Goal: Information Seeking & Learning: Compare options

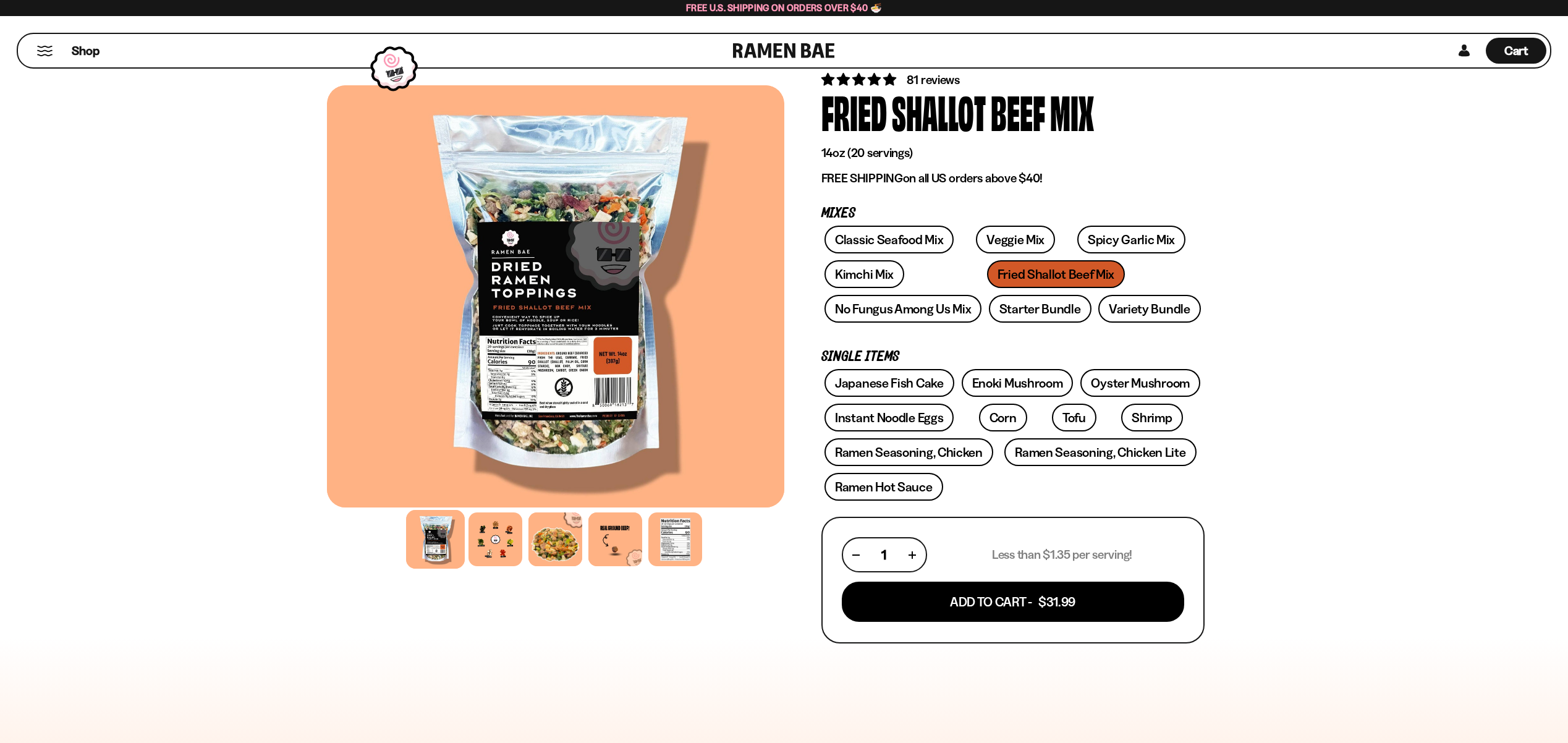
scroll to position [61, 0]
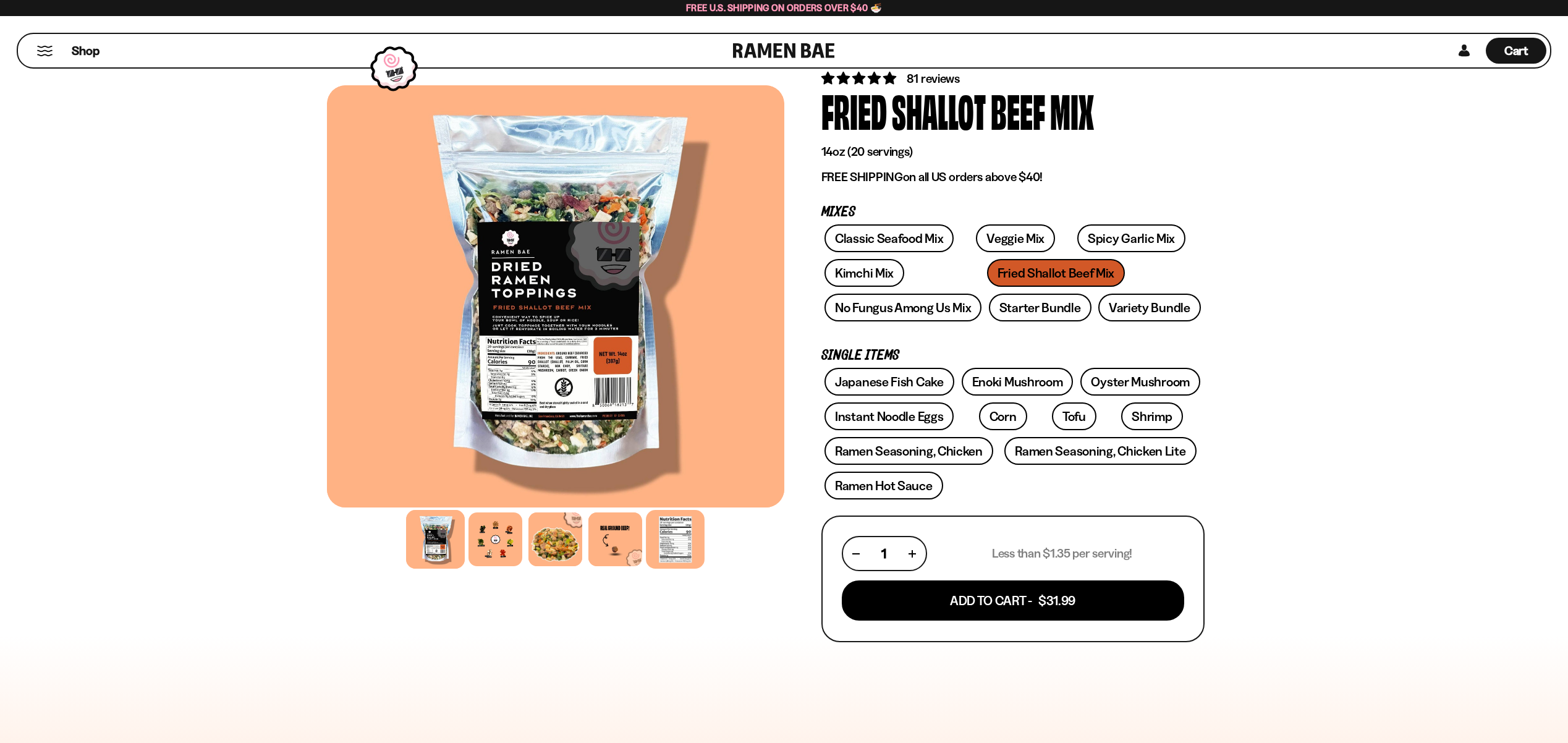
click at [677, 537] on div at bounding box center [675, 538] width 58 height 58
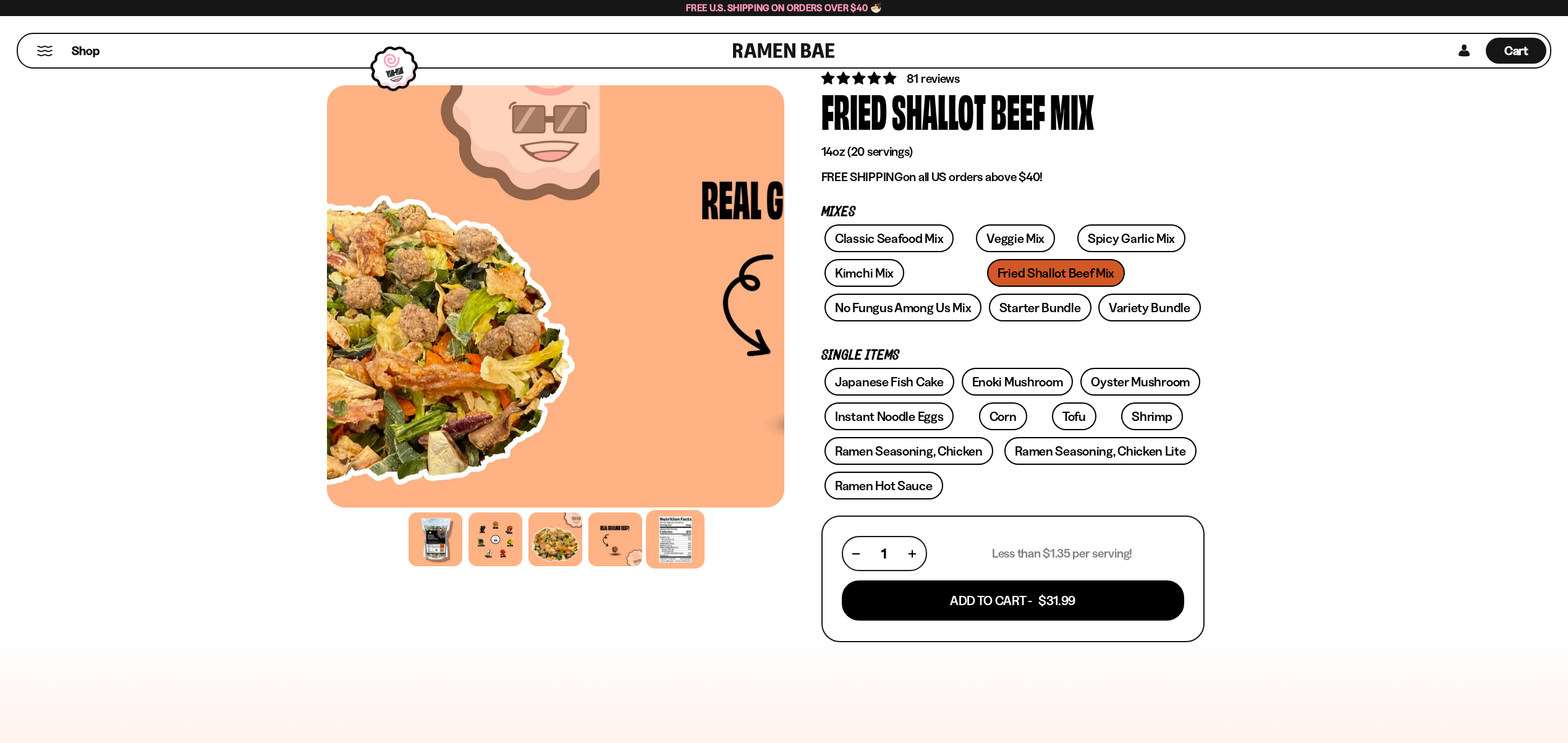
click at [677, 537] on div at bounding box center [675, 538] width 58 height 58
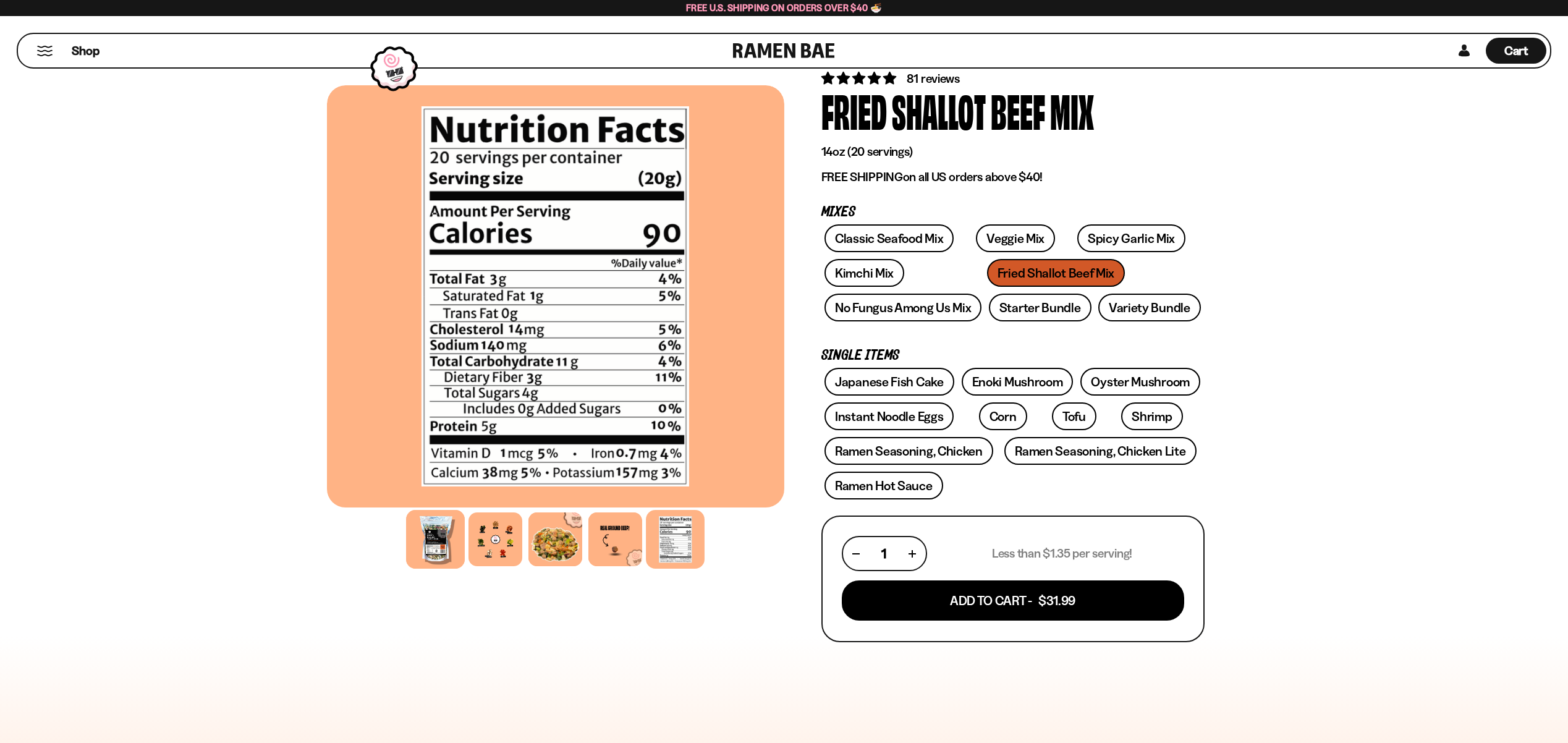
click at [433, 548] on div at bounding box center [435, 538] width 58 height 58
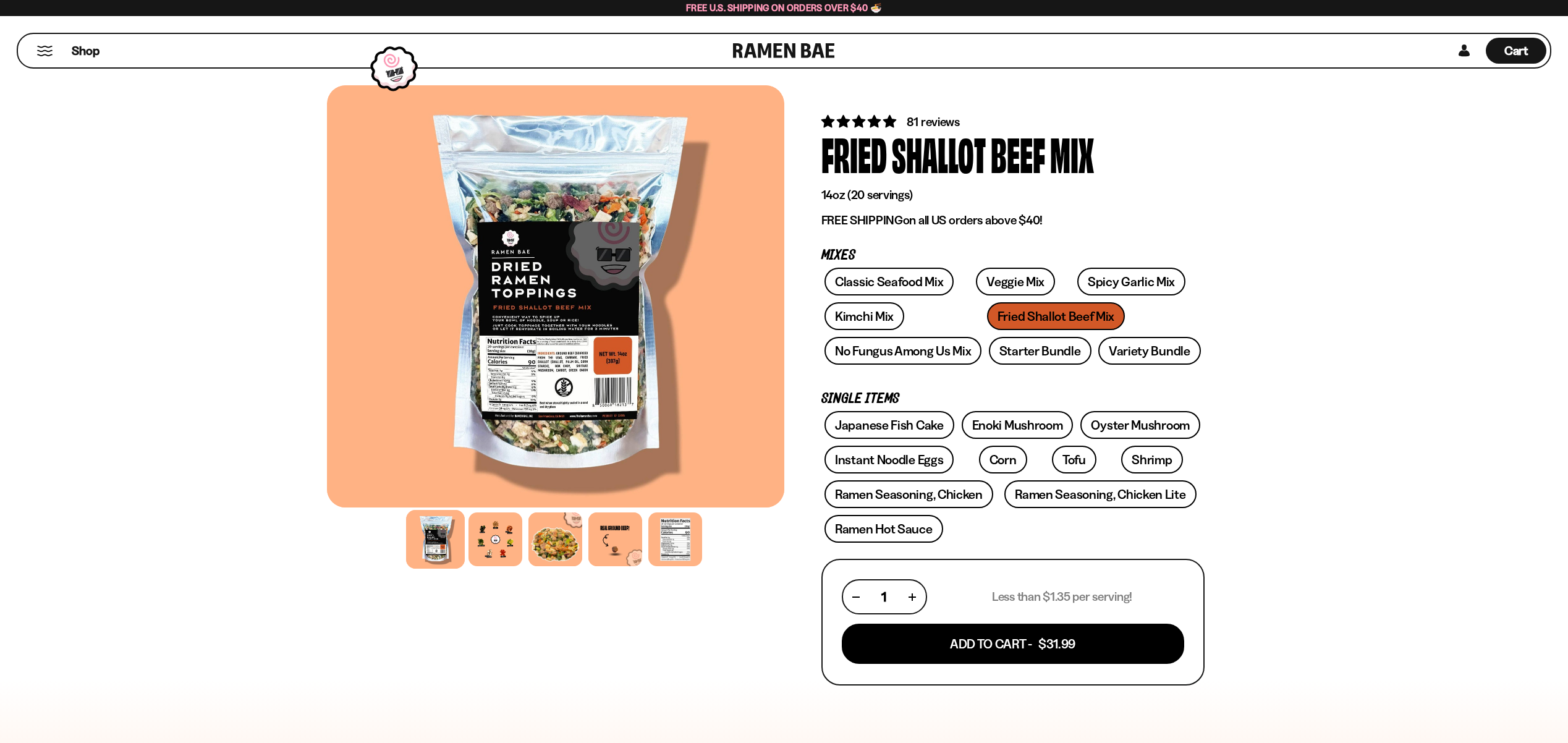
scroll to position [0, 0]
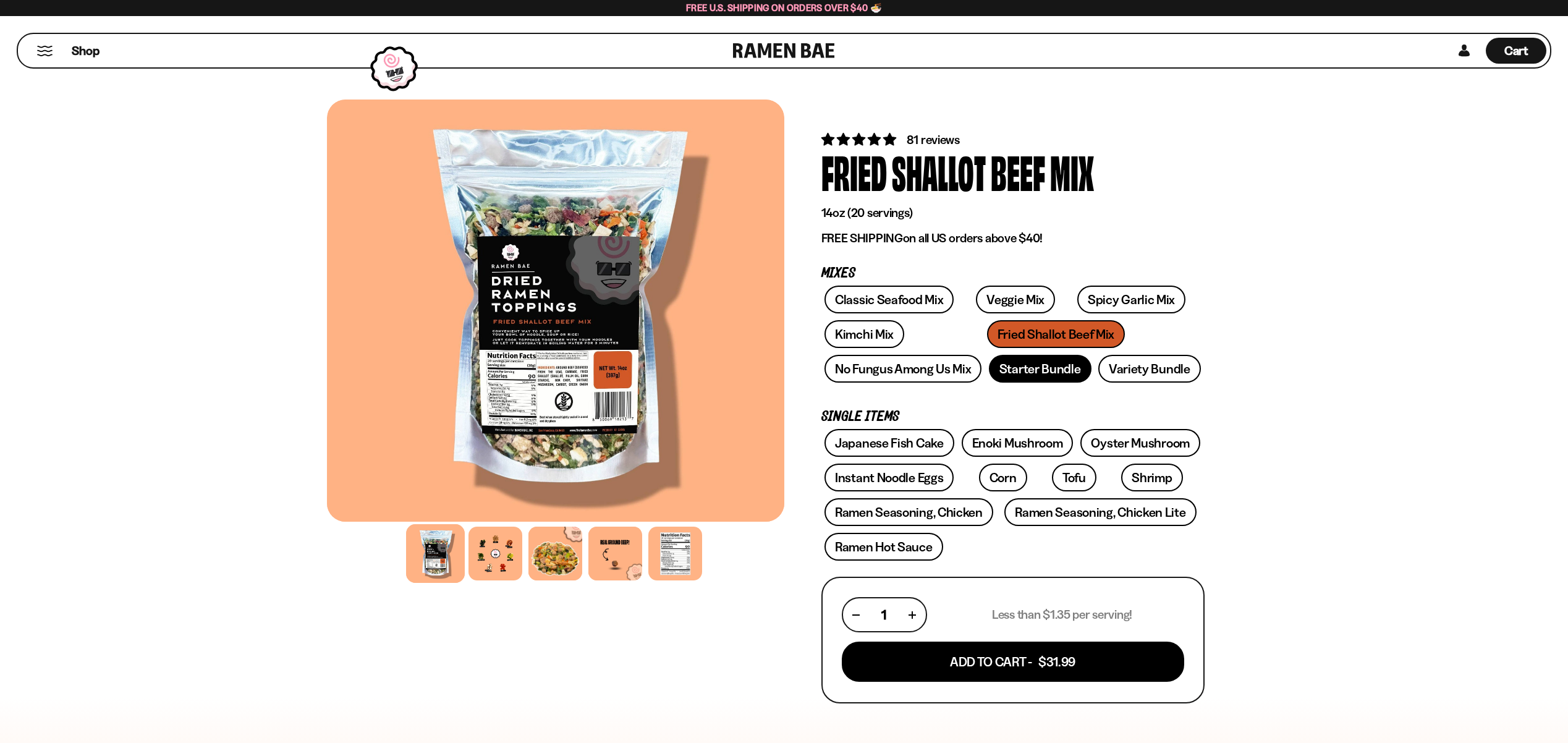
click at [1062, 368] on link "Starter Bundle" at bounding box center [1041, 368] width 102 height 28
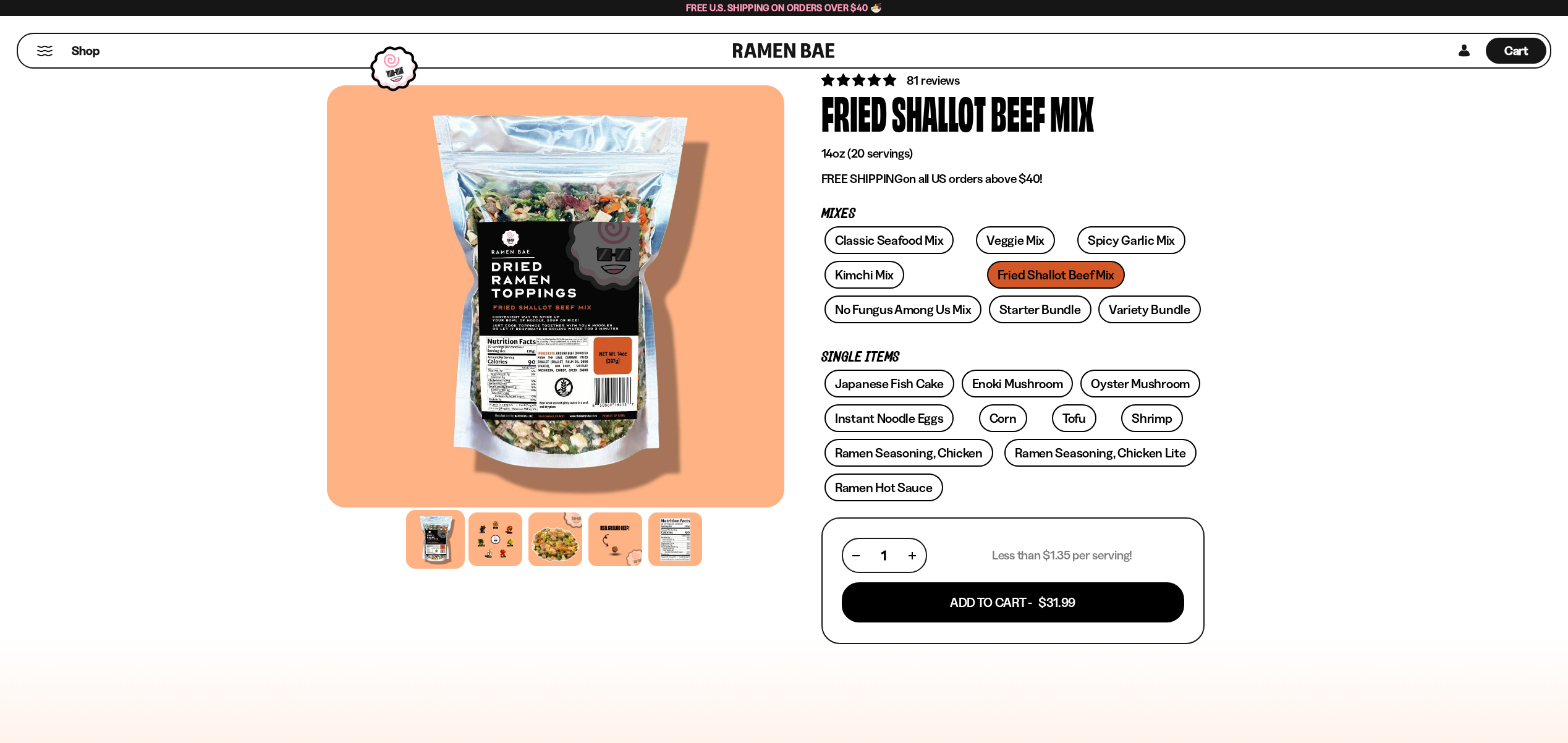
scroll to position [62, 0]
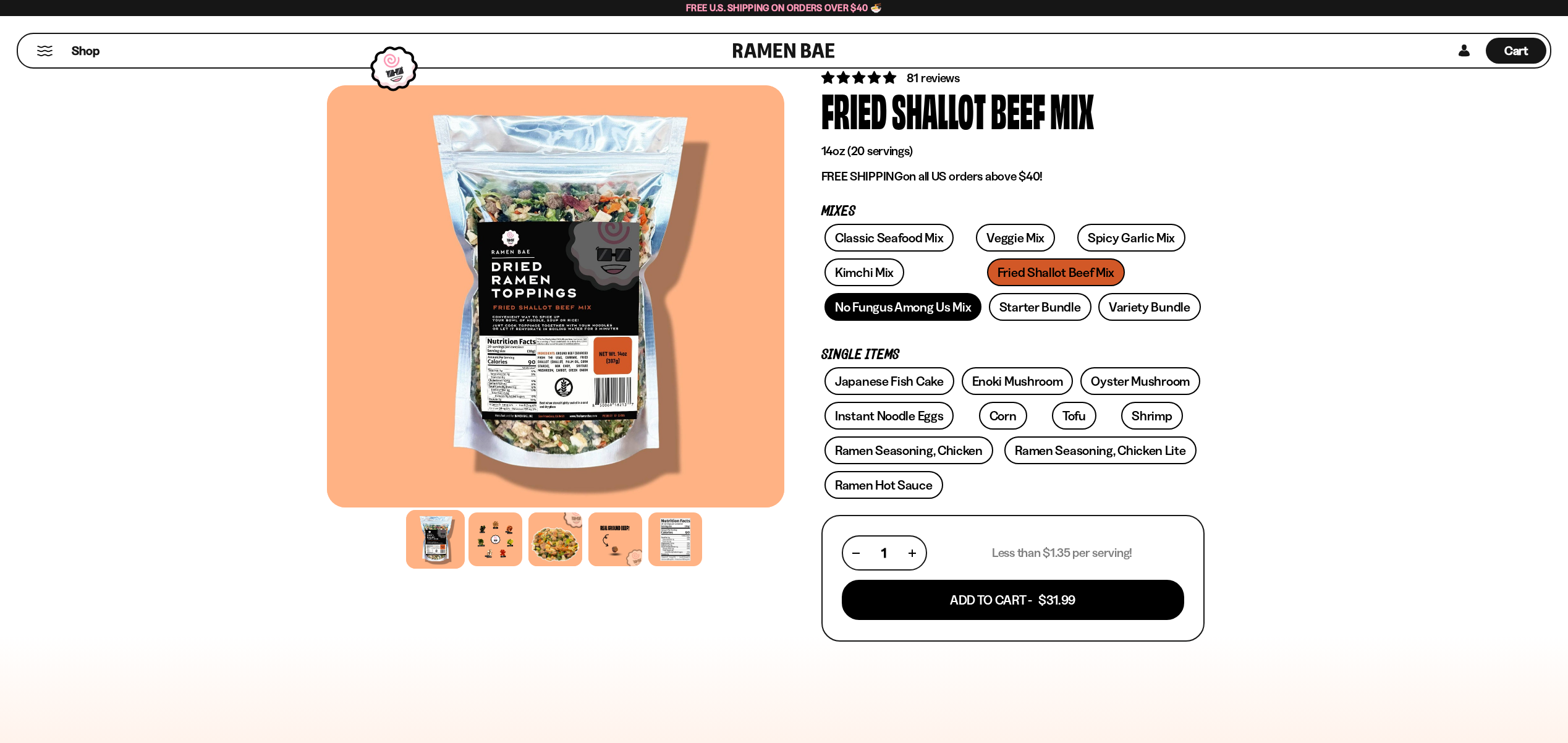
click at [935, 306] on link "No Fungus Among Us Mix" at bounding box center [903, 306] width 157 height 28
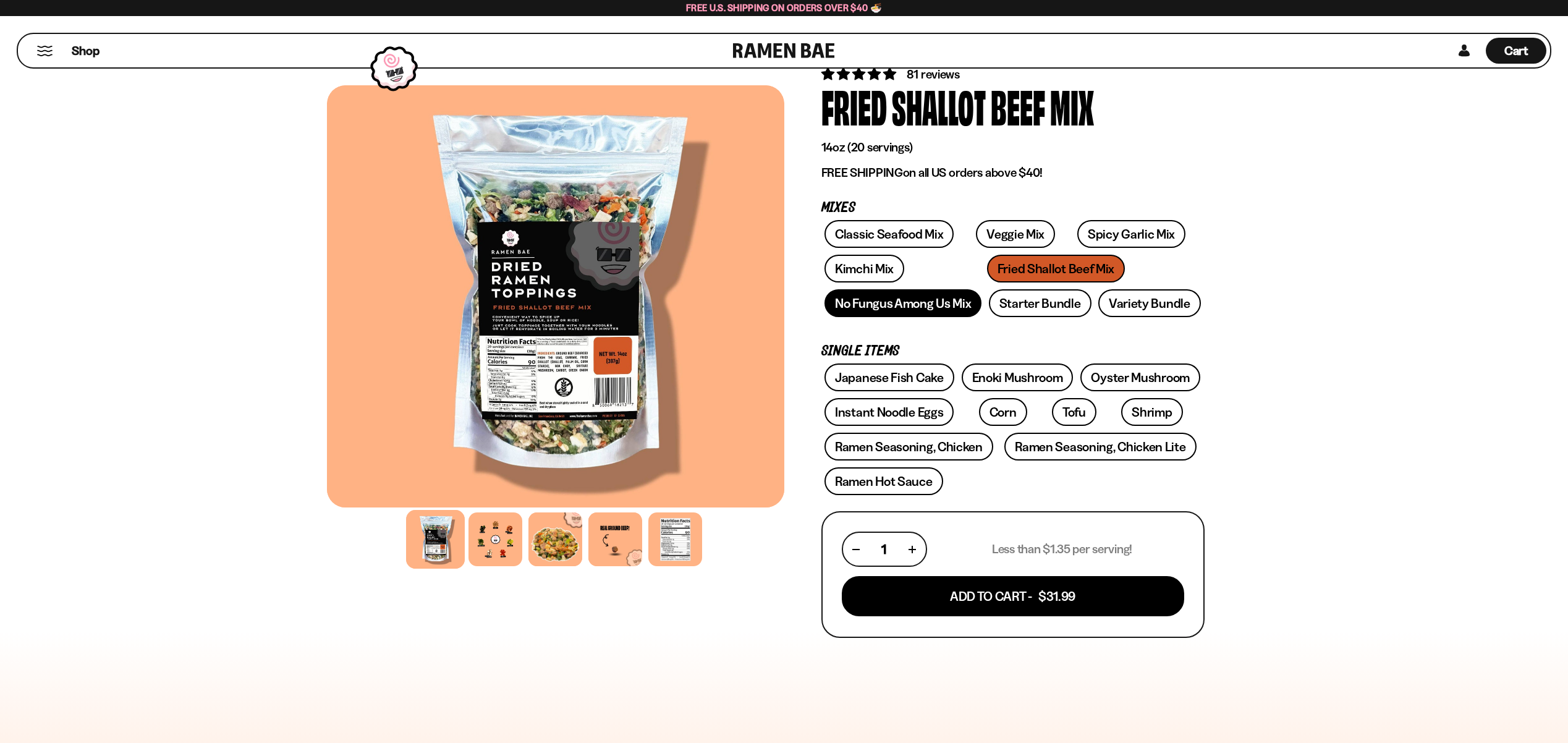
scroll to position [66, 0]
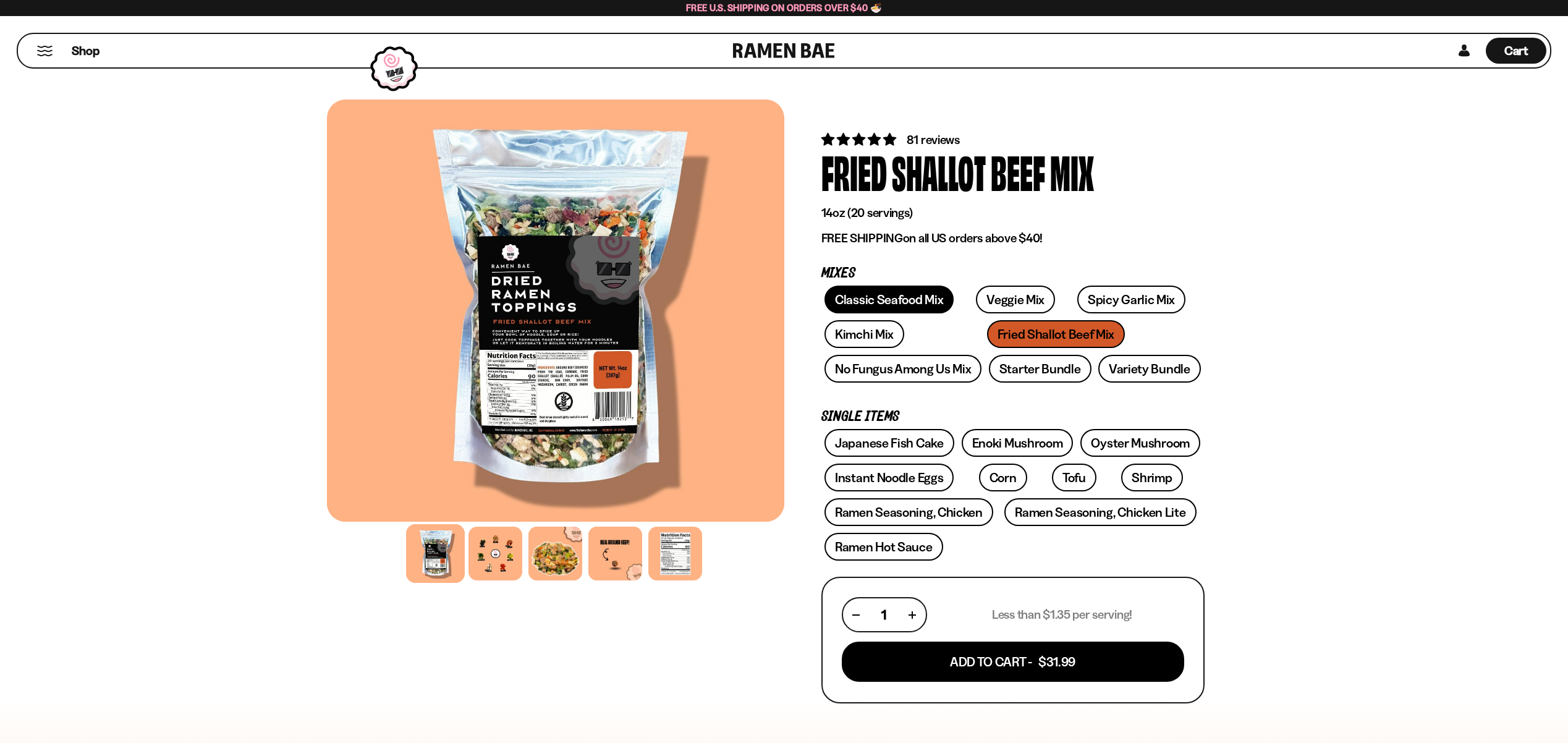
click at [894, 298] on link "Classic Seafood Mix" at bounding box center [890, 299] width 129 height 28
